Goal: Find specific page/section: Find specific page/section

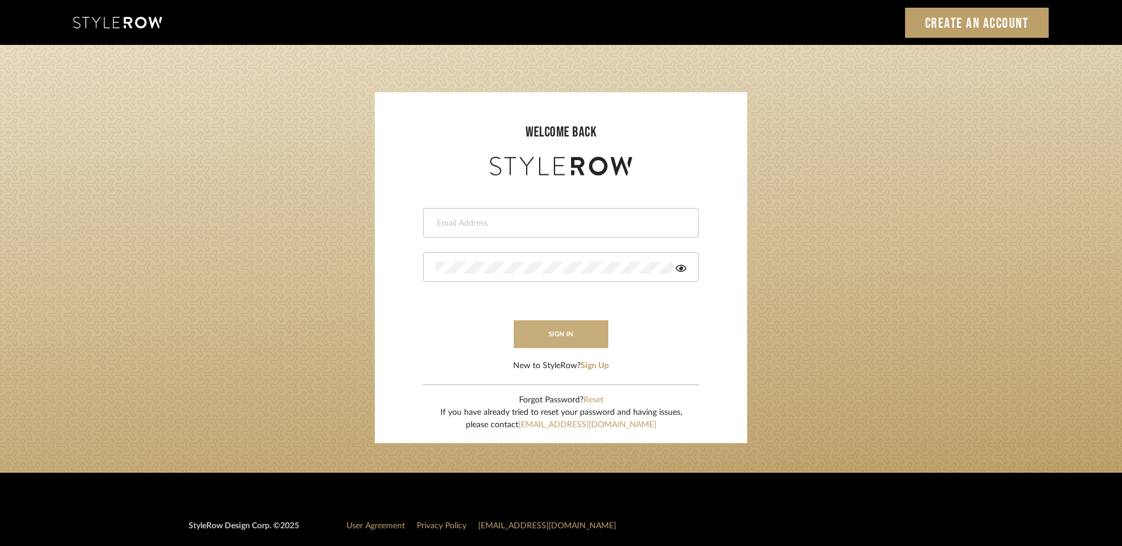
type input "ashley@seacreativestudio.com"
click at [566, 333] on button "sign in" at bounding box center [561, 334] width 95 height 28
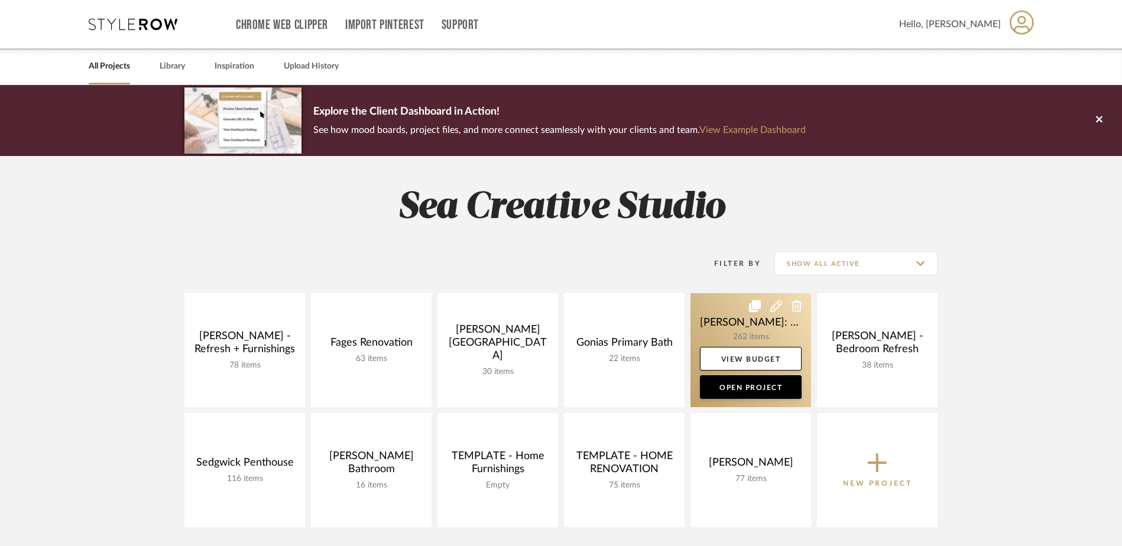
click at [728, 317] on link at bounding box center [750, 350] width 121 height 114
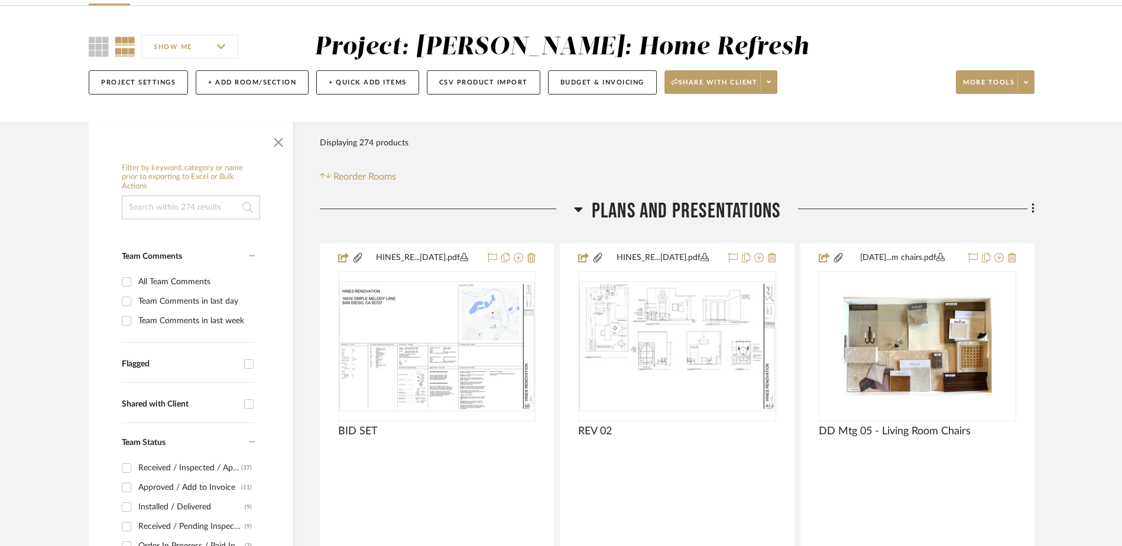
scroll to position [177, 0]
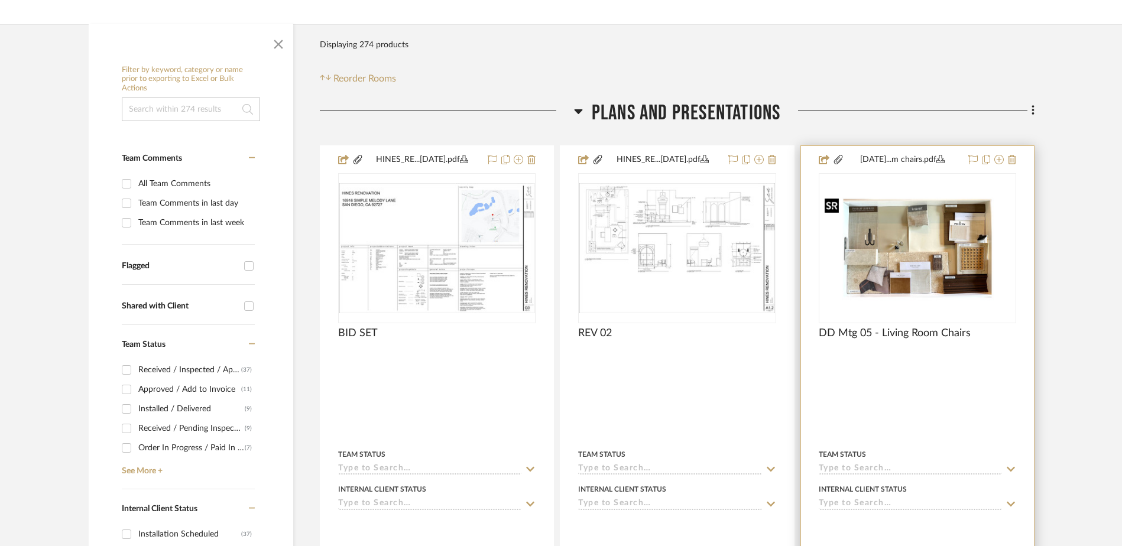
click at [925, 269] on img "0" at bounding box center [917, 248] width 195 height 110
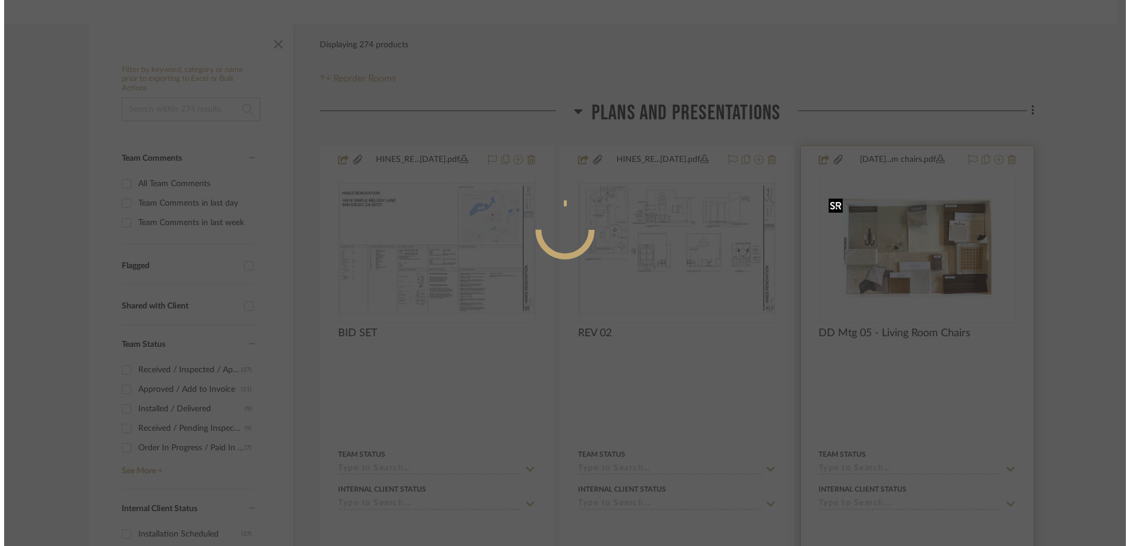
scroll to position [0, 0]
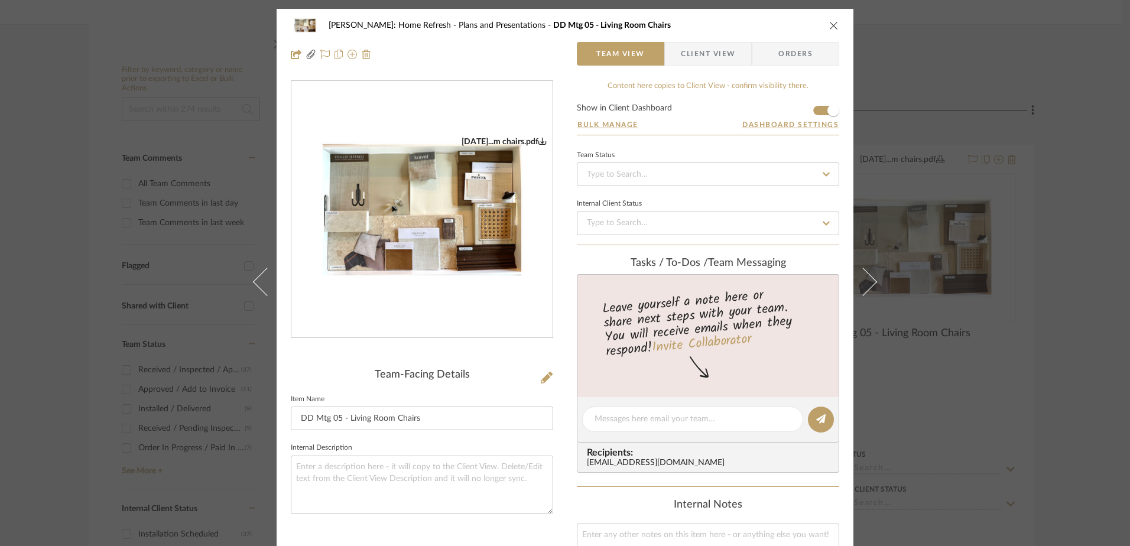
click at [829, 25] on icon "close" at bounding box center [833, 25] width 9 height 9
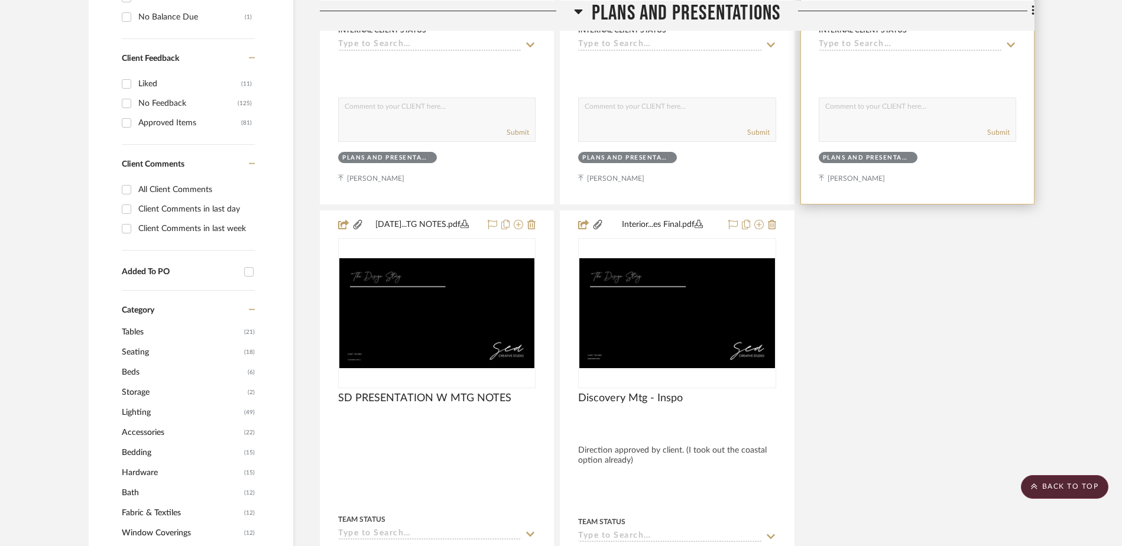
scroll to position [1241, 0]
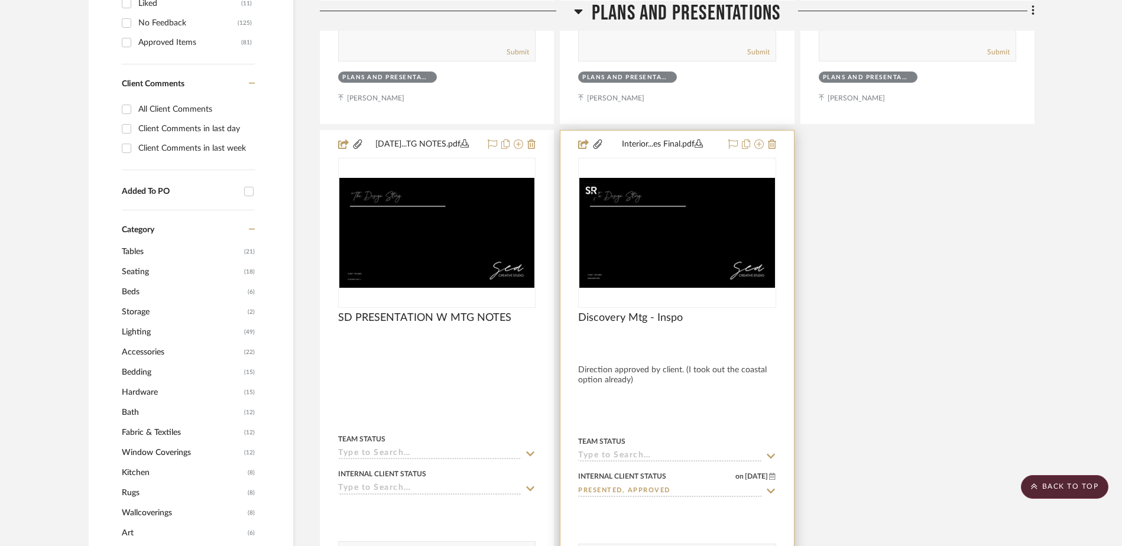
click at [711, 252] on img "0" at bounding box center [676, 233] width 195 height 110
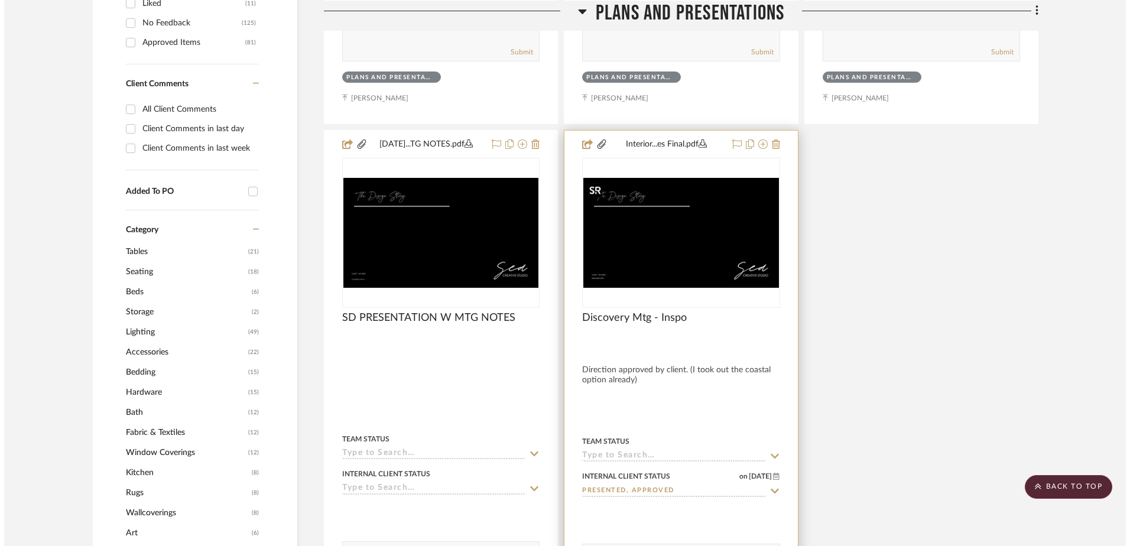
scroll to position [0, 0]
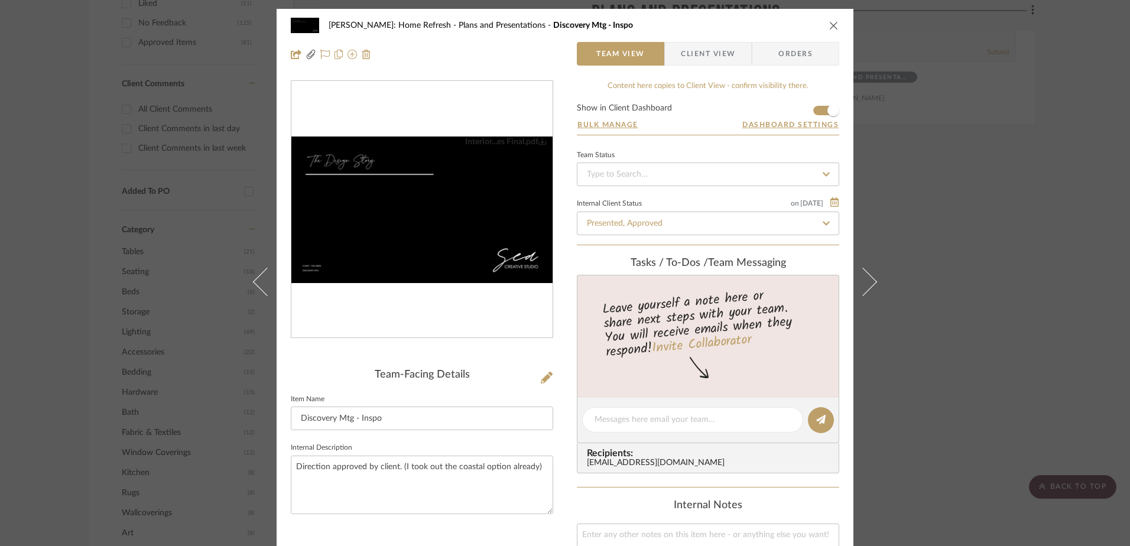
drag, startPoint x: 400, startPoint y: 266, endPoint x: 458, endPoint y: 245, distance: 61.7
click at [400, 266] on img "0" at bounding box center [421, 210] width 261 height 147
